Goal: Navigation & Orientation: Find specific page/section

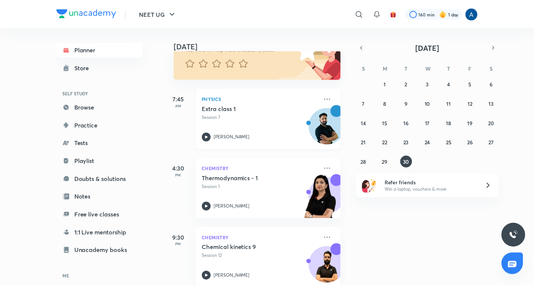
scroll to position [88, 0]
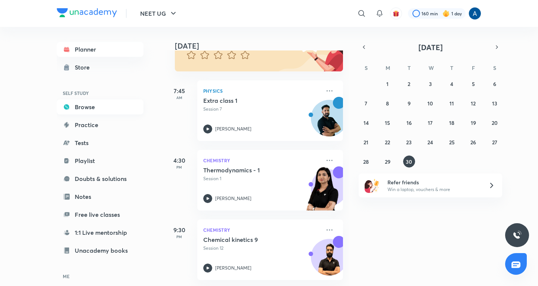
click at [84, 105] on link "Browse" at bounding box center [100, 106] width 87 height 15
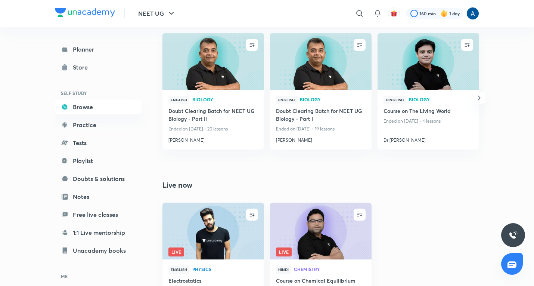
scroll to position [516, 0]
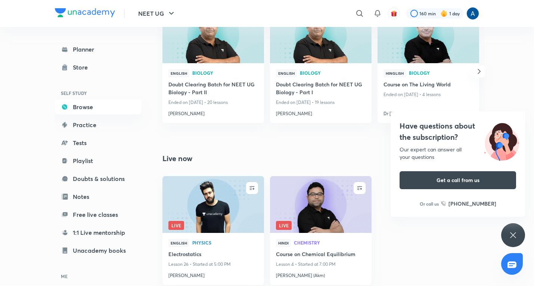
click at [517, 234] on div "Have questions about the subscription? Our expert can answer all your questions…" at bounding box center [513, 235] width 24 height 24
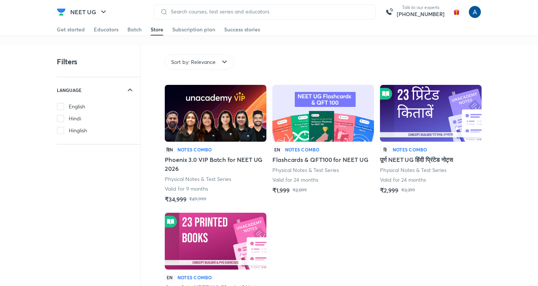
click at [67, 28] on div "Get started" at bounding box center [71, 29] width 28 height 7
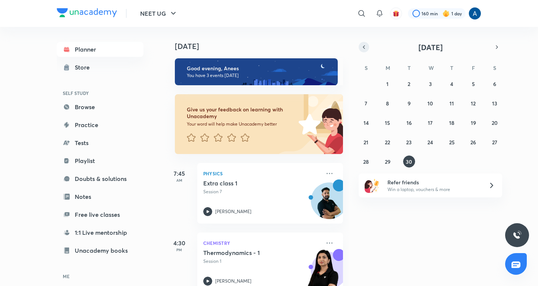
click at [360, 44] on button "button" at bounding box center [363, 47] width 10 height 10
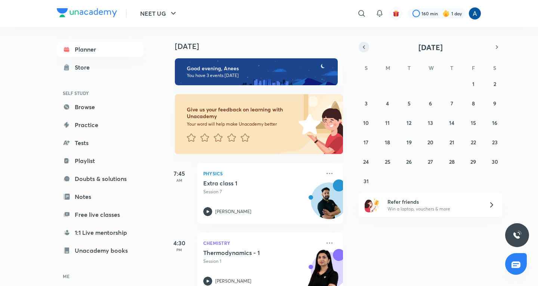
click at [360, 44] on button "button" at bounding box center [363, 47] width 10 height 10
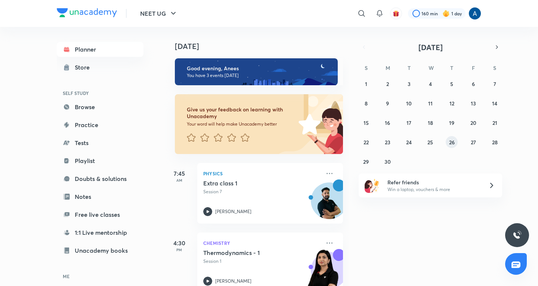
click at [452, 141] on abbr "26" at bounding box center [452, 142] width 6 height 7
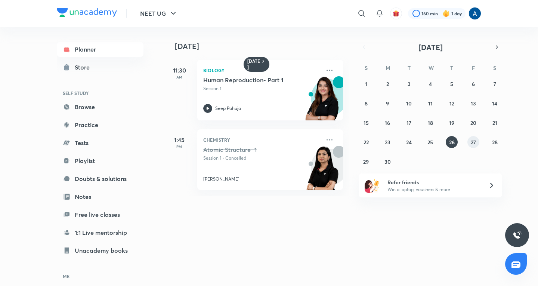
click at [475, 139] on abbr "27" at bounding box center [472, 142] width 5 height 7
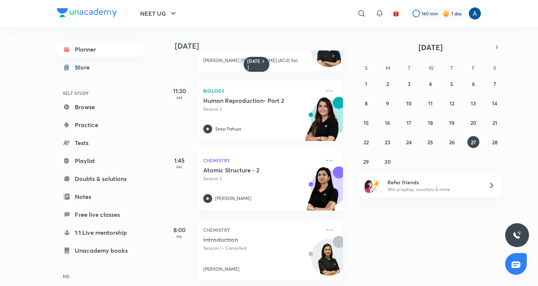
scroll to position [124, 0]
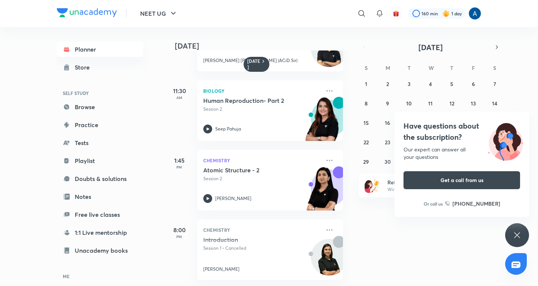
click at [518, 228] on div "Have questions about the subscription? Our expert can answer all your questions…" at bounding box center [517, 235] width 24 height 24
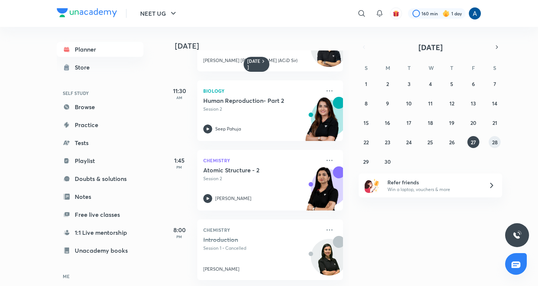
click at [494, 140] on abbr "28" at bounding box center [495, 142] width 6 height 7
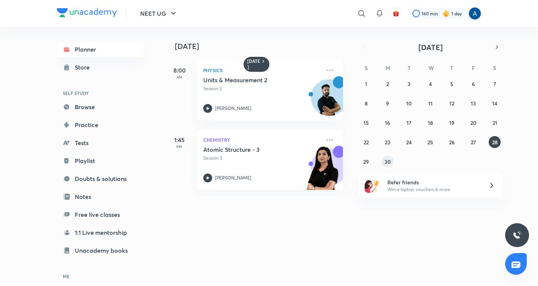
click at [388, 159] on abbr "30" at bounding box center [387, 161] width 6 height 7
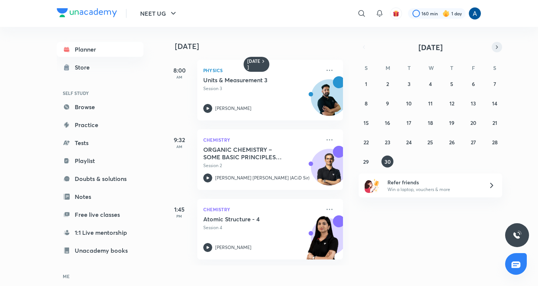
click at [494, 47] on icon "button" at bounding box center [497, 47] width 6 height 7
click at [408, 82] on abbr "1" at bounding box center [409, 83] width 2 height 7
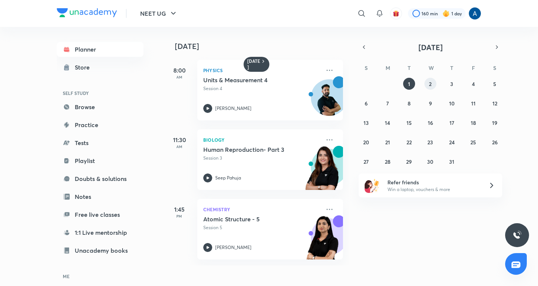
click at [433, 84] on button "2" at bounding box center [430, 84] width 12 height 12
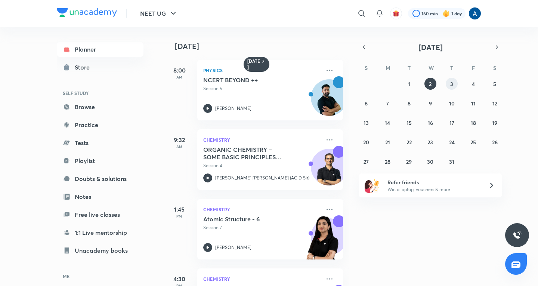
click at [449, 84] on button "3" at bounding box center [451, 84] width 12 height 12
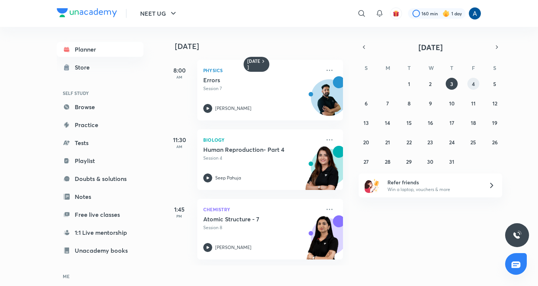
click at [469, 83] on button "4" at bounding box center [473, 84] width 12 height 12
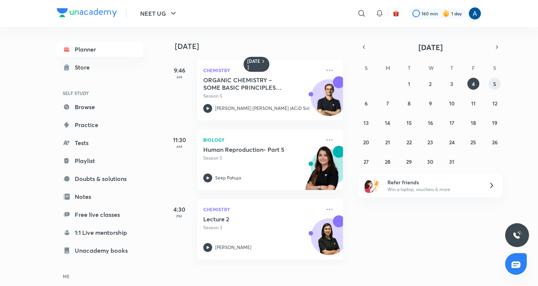
click at [495, 83] on abbr "5" at bounding box center [494, 83] width 3 height 7
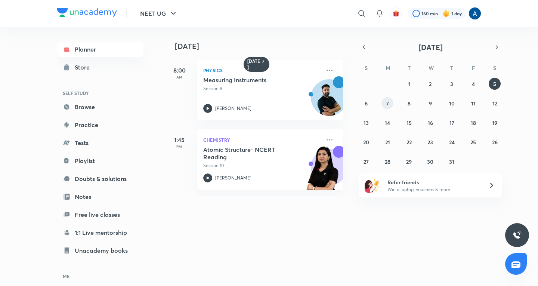
click at [389, 104] on button "7" at bounding box center [387, 103] width 12 height 12
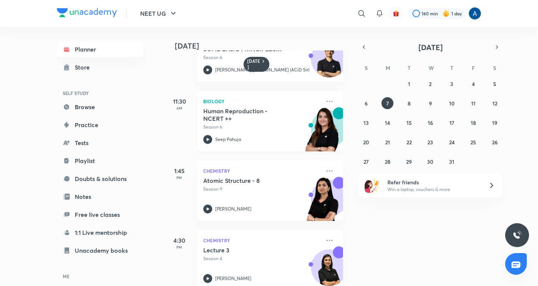
scroll to position [112, 0]
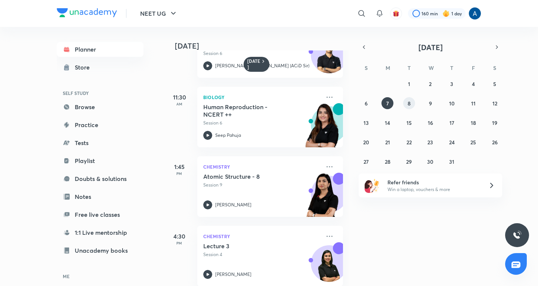
click at [407, 105] on abbr "8" at bounding box center [408, 103] width 3 height 7
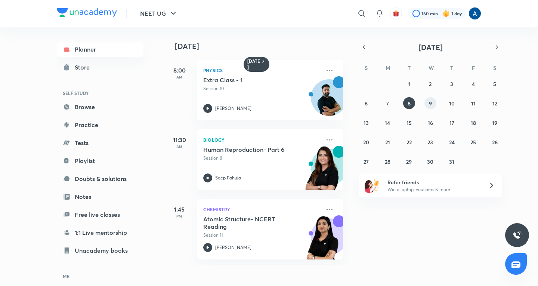
click at [430, 103] on abbr "9" at bounding box center [430, 103] width 3 height 7
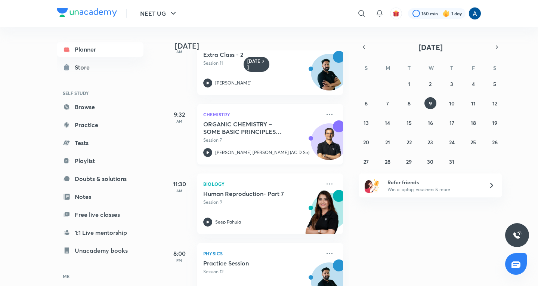
scroll to position [55, 0]
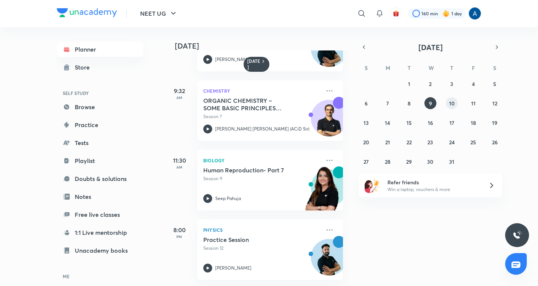
click at [452, 104] on abbr "10" at bounding box center [452, 103] width 6 height 7
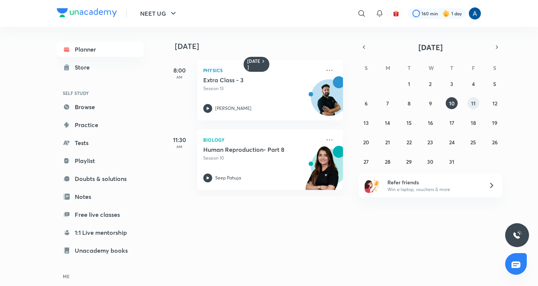
click at [472, 104] on abbr "11" at bounding box center [473, 103] width 4 height 7
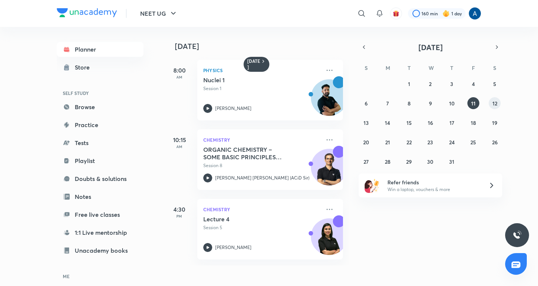
click at [498, 103] on button "12" at bounding box center [494, 103] width 12 height 12
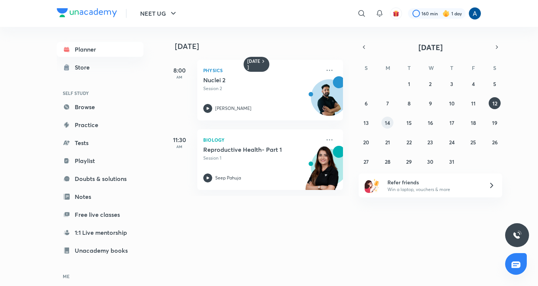
click at [387, 122] on abbr "14" at bounding box center [387, 122] width 5 height 7
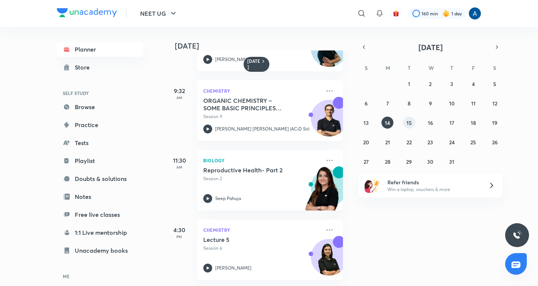
click at [409, 121] on abbr "15" at bounding box center [408, 122] width 5 height 7
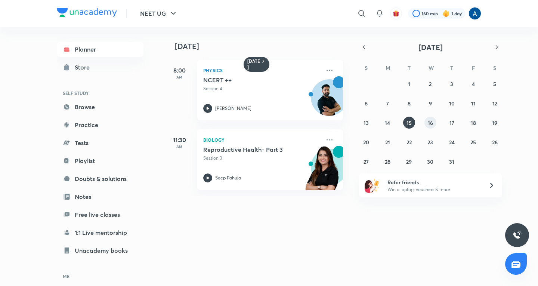
click at [430, 119] on abbr "16" at bounding box center [429, 122] width 5 height 7
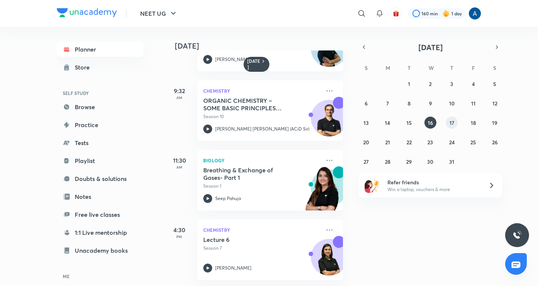
click at [452, 124] on abbr "17" at bounding box center [451, 122] width 5 height 7
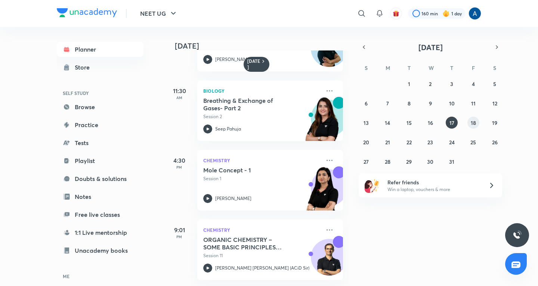
click at [472, 124] on abbr "18" at bounding box center [472, 122] width 5 height 7
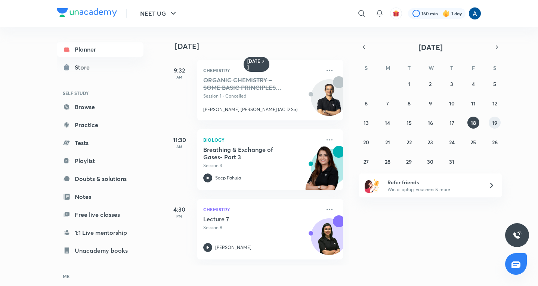
click at [495, 119] on abbr "19" at bounding box center [494, 122] width 5 height 7
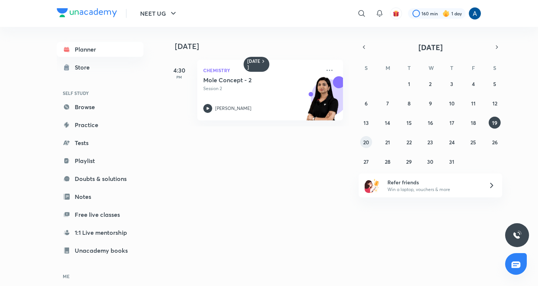
click at [368, 141] on abbr "20" at bounding box center [366, 142] width 6 height 7
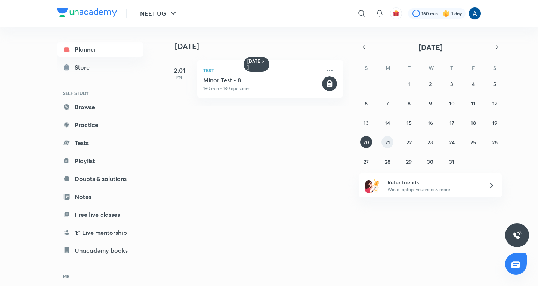
click at [390, 144] on button "21" at bounding box center [387, 142] width 12 height 12
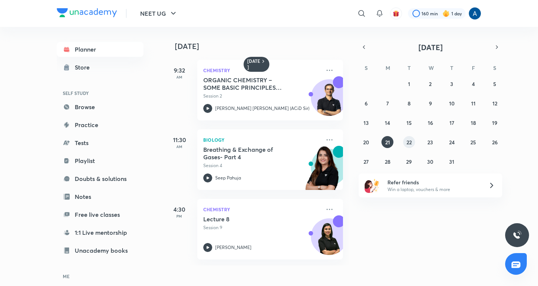
click at [407, 142] on abbr "22" at bounding box center [408, 142] width 5 height 7
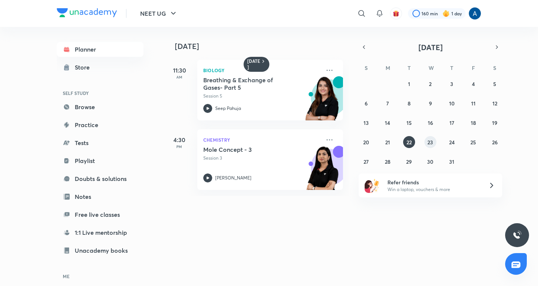
click at [431, 140] on abbr "23" at bounding box center [430, 142] width 6 height 7
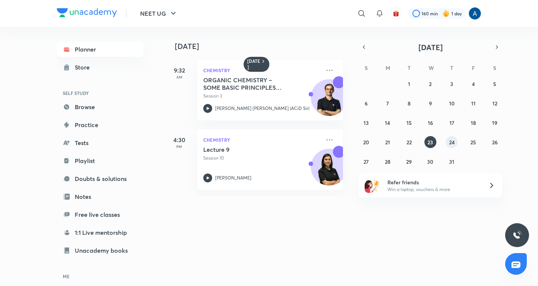
click at [448, 140] on button "24" at bounding box center [451, 142] width 12 height 12
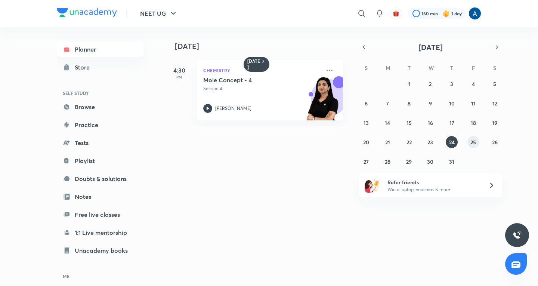
click at [472, 139] on abbr "25" at bounding box center [473, 142] width 6 height 7
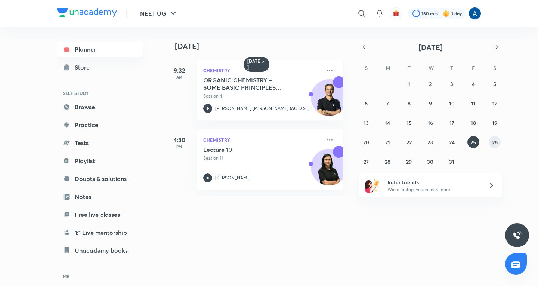
click at [497, 142] on abbr "26" at bounding box center [495, 142] width 6 height 7
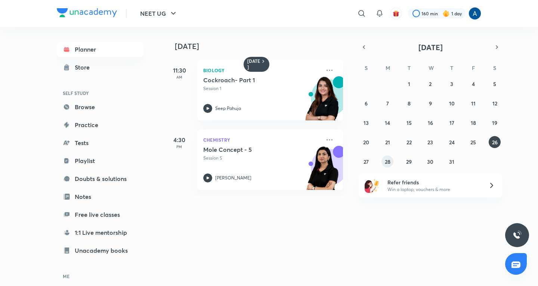
click at [390, 158] on abbr "28" at bounding box center [388, 161] width 6 height 7
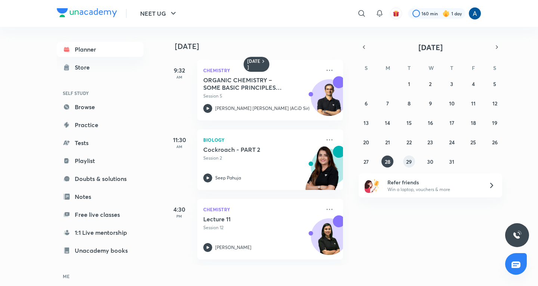
click at [408, 163] on abbr "29" at bounding box center [409, 161] width 6 height 7
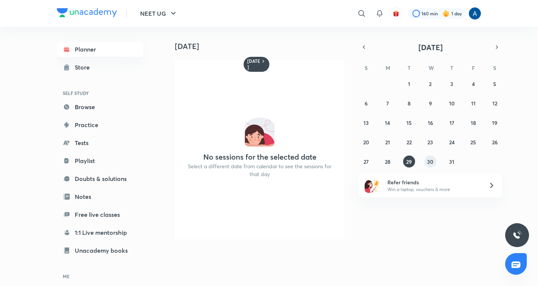
click at [427, 162] on abbr "30" at bounding box center [430, 161] width 6 height 7
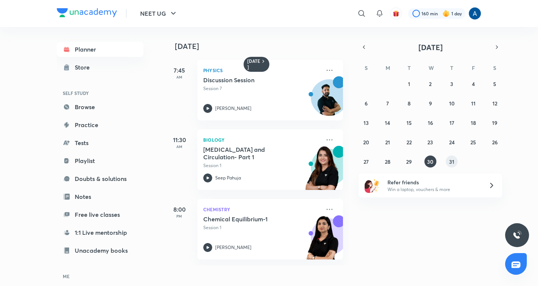
click at [451, 161] on abbr "31" at bounding box center [451, 161] width 5 height 7
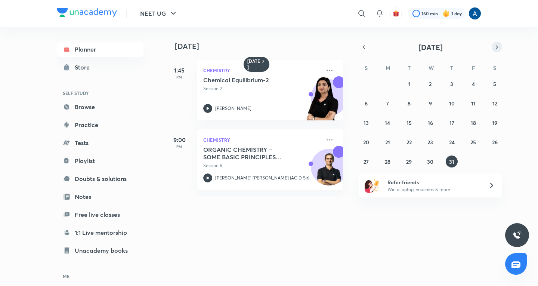
click at [494, 47] on icon "button" at bounding box center [497, 47] width 6 height 7
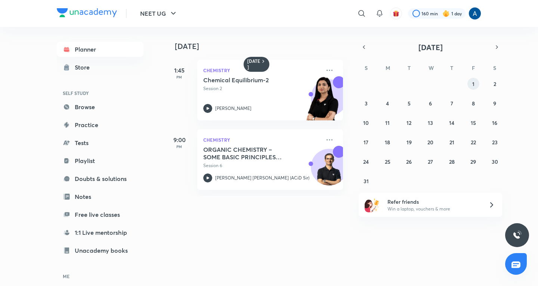
click at [472, 81] on button "1" at bounding box center [473, 84] width 12 height 12
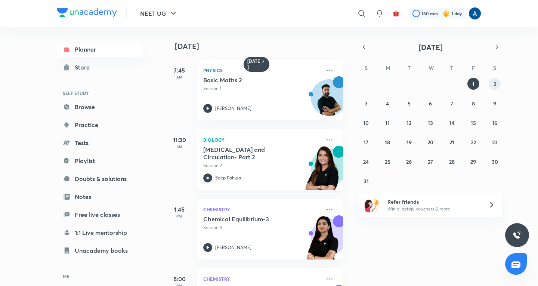
click at [494, 84] on abbr "2" at bounding box center [494, 83] width 3 height 7
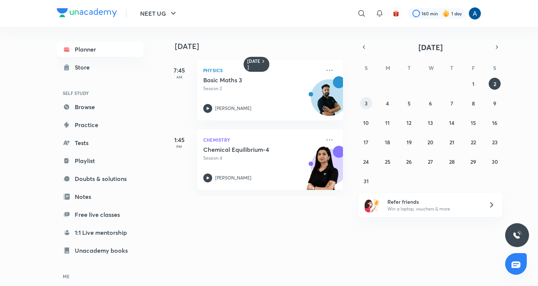
click at [367, 102] on button "3" at bounding box center [366, 103] width 12 height 12
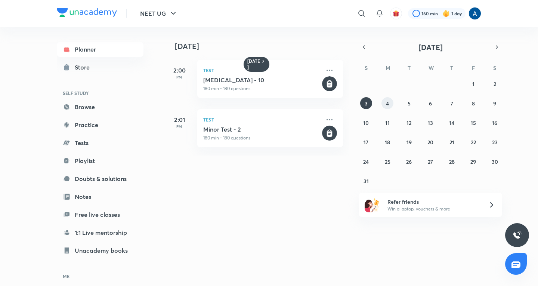
click at [389, 100] on button "4" at bounding box center [387, 103] width 12 height 12
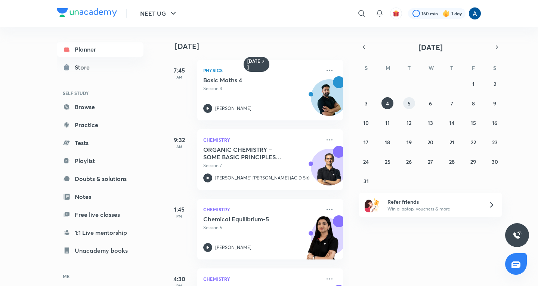
click at [412, 103] on button "5" at bounding box center [409, 103] width 12 height 12
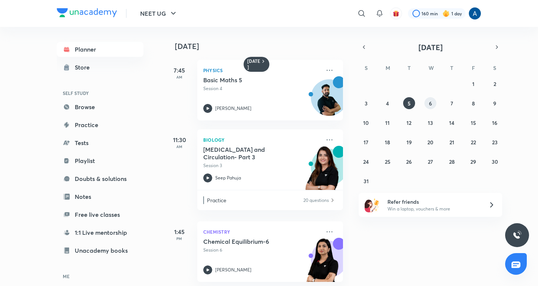
click at [429, 102] on abbr "6" at bounding box center [430, 103] width 3 height 7
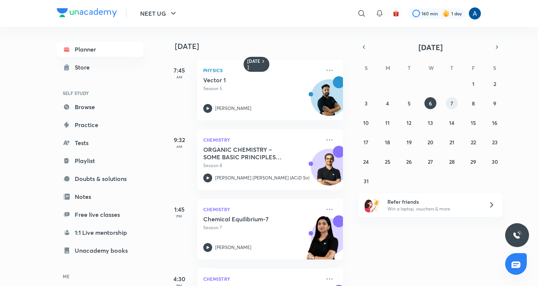
click at [450, 100] on abbr "7" at bounding box center [451, 103] width 3 height 7
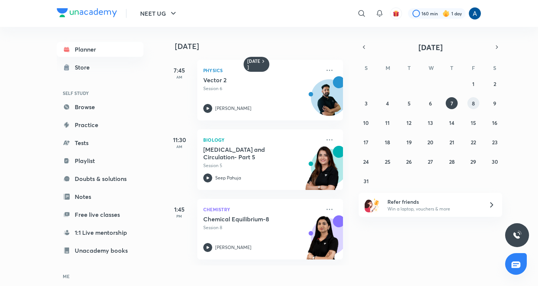
click at [470, 104] on button "8" at bounding box center [473, 103] width 12 height 12
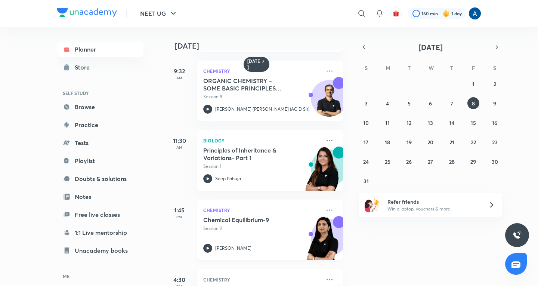
scroll to position [112, 0]
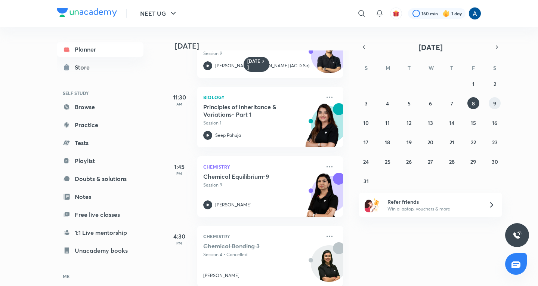
click at [495, 103] on abbr "9" at bounding box center [494, 103] width 3 height 7
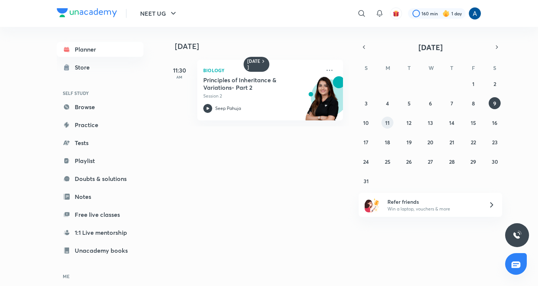
click at [389, 121] on button "11" at bounding box center [387, 122] width 12 height 12
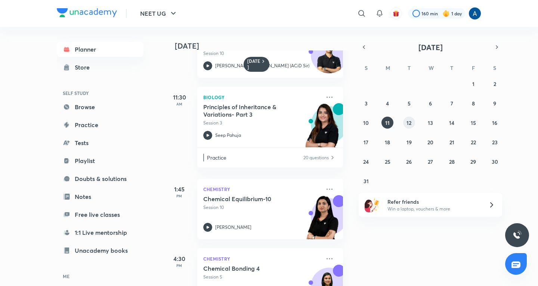
click at [406, 121] on button "12" at bounding box center [409, 122] width 12 height 12
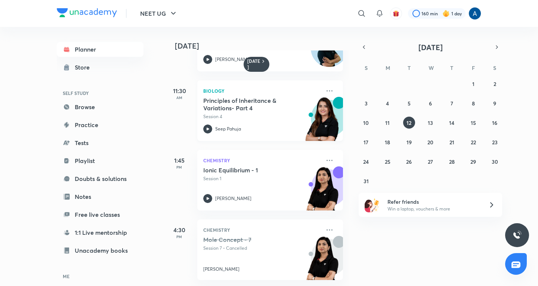
scroll to position [55, 0]
click at [430, 122] on abbr "13" at bounding box center [429, 122] width 5 height 7
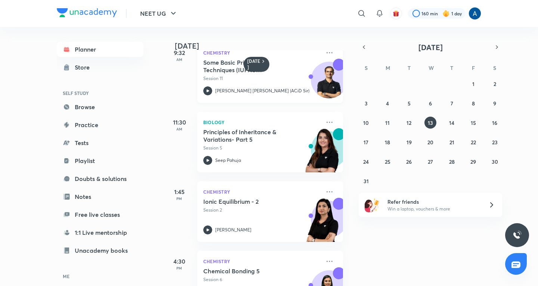
scroll to position [112, 0]
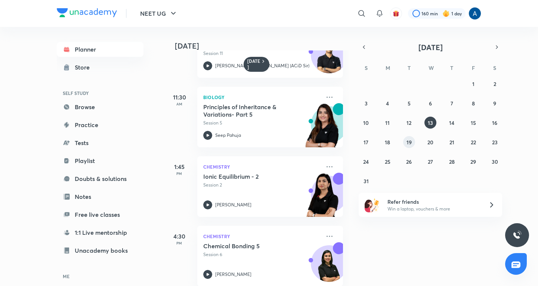
click at [408, 139] on abbr "19" at bounding box center [408, 142] width 5 height 7
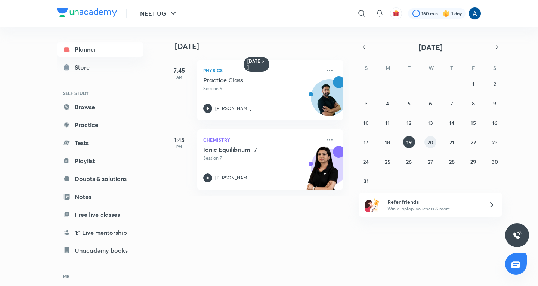
click at [428, 141] on abbr "20" at bounding box center [430, 142] width 6 height 7
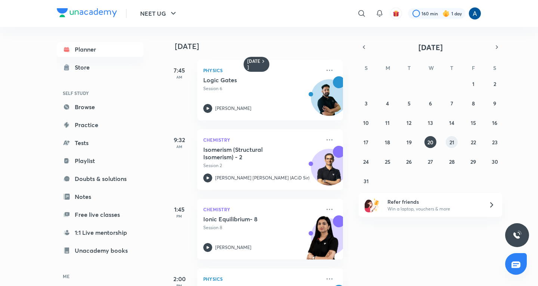
click at [453, 141] on abbr "21" at bounding box center [451, 142] width 5 height 7
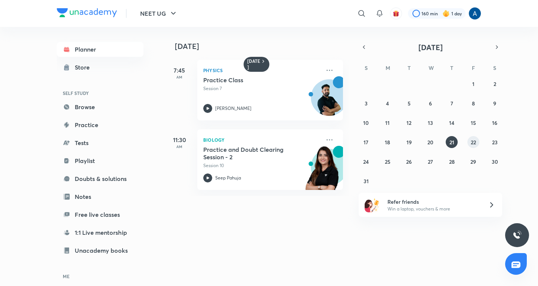
click at [470, 141] on abbr "22" at bounding box center [472, 142] width 5 height 7
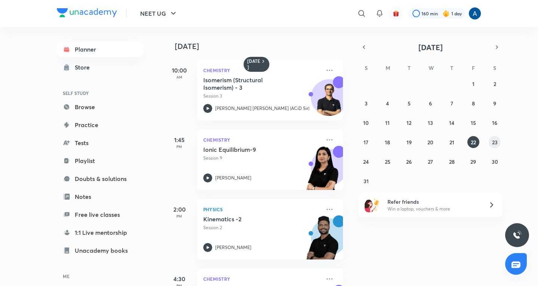
click at [500, 141] on div "27 28 29 30 31 1 2 3 4 5 6 7 8 9 10 11 12 13 14 15 16 17 18 19 20 21 22 23 24 2…" at bounding box center [429, 132] width 143 height 109
click at [494, 143] on abbr "23" at bounding box center [495, 142] width 6 height 7
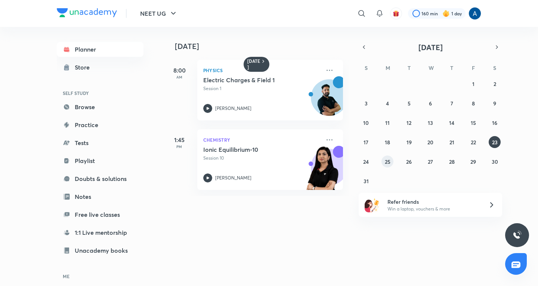
click at [388, 159] on abbr "25" at bounding box center [388, 161] width 6 height 7
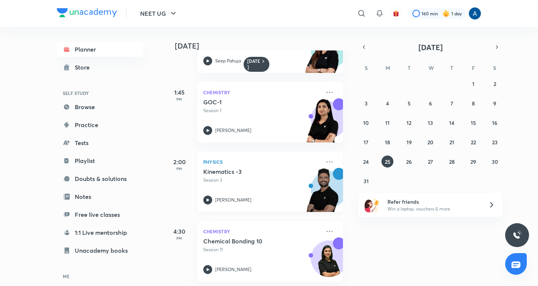
scroll to position [187, 0]
click at [496, 47] on icon "button" at bounding box center [497, 47] width 6 height 7
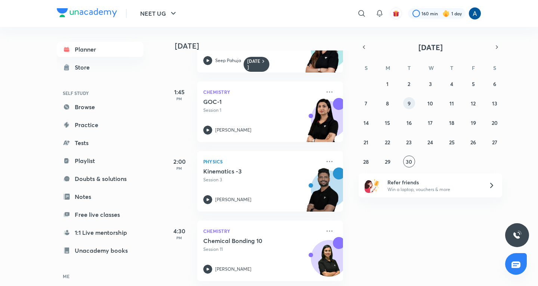
click at [406, 101] on button "9" at bounding box center [409, 103] width 12 height 12
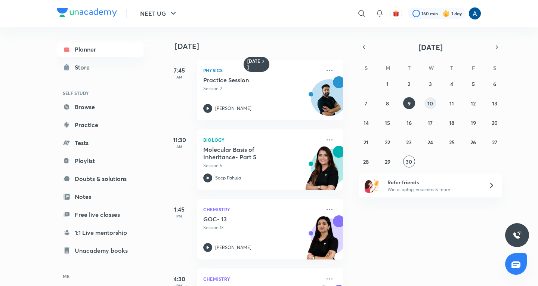
click at [428, 102] on abbr "10" at bounding box center [430, 103] width 6 height 7
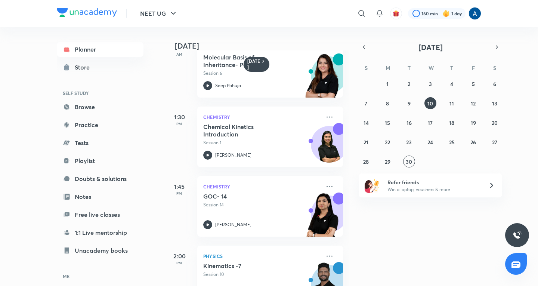
scroll to position [224, 0]
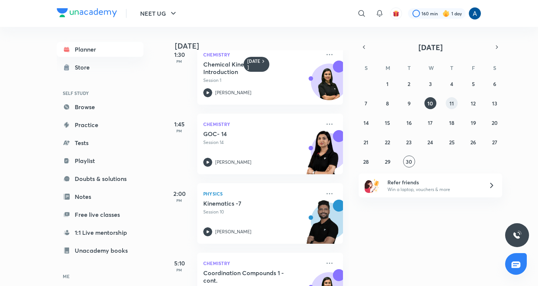
click at [448, 103] on button "11" at bounding box center [451, 103] width 12 height 12
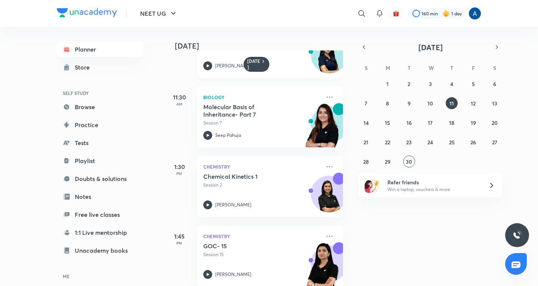
scroll to position [124, 0]
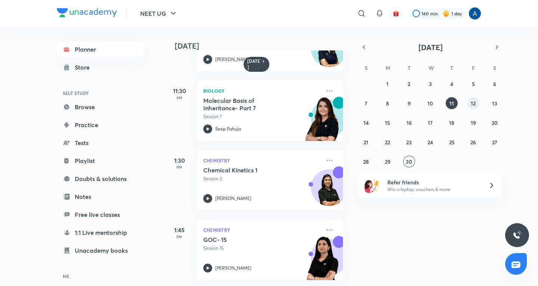
click at [470, 105] on button "12" at bounding box center [473, 103] width 12 height 12
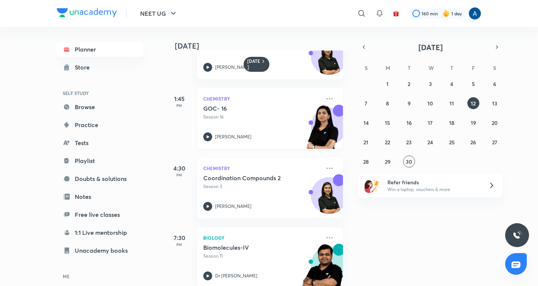
scroll to position [402, 0]
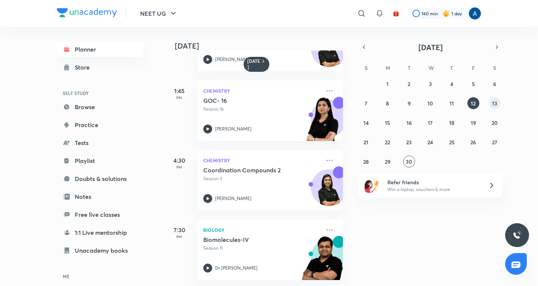
click at [495, 100] on abbr "13" at bounding box center [494, 103] width 5 height 7
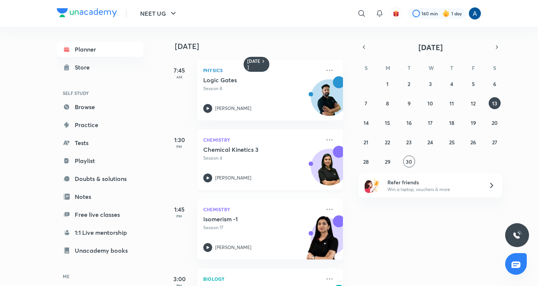
scroll to position [37, 0]
